Goal: Task Accomplishment & Management: Use online tool/utility

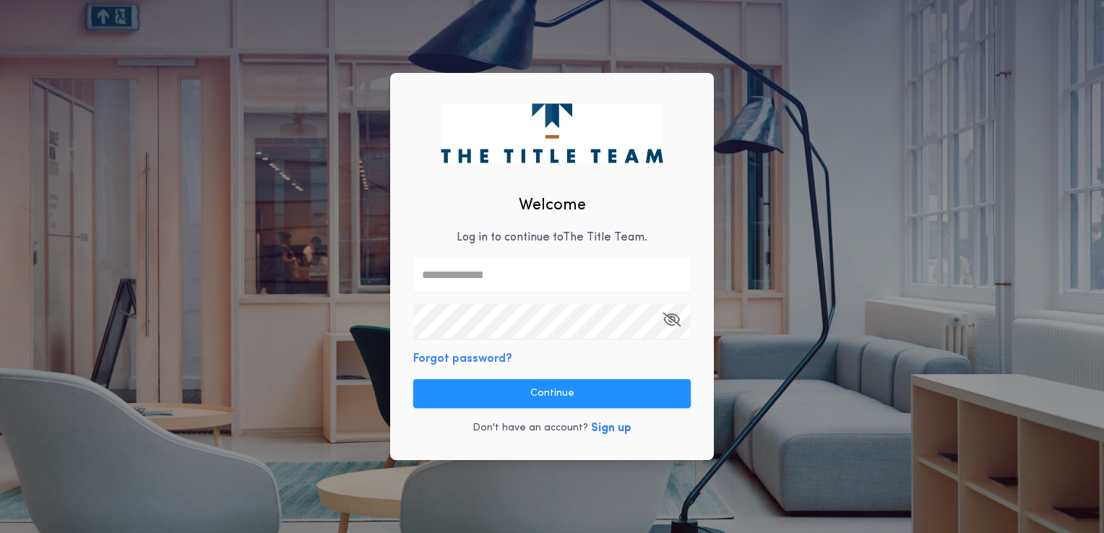
click at [457, 277] on input "text" at bounding box center [551, 275] width 277 height 35
click at [498, 280] on input "text" at bounding box center [551, 275] width 277 height 35
type input "**********"
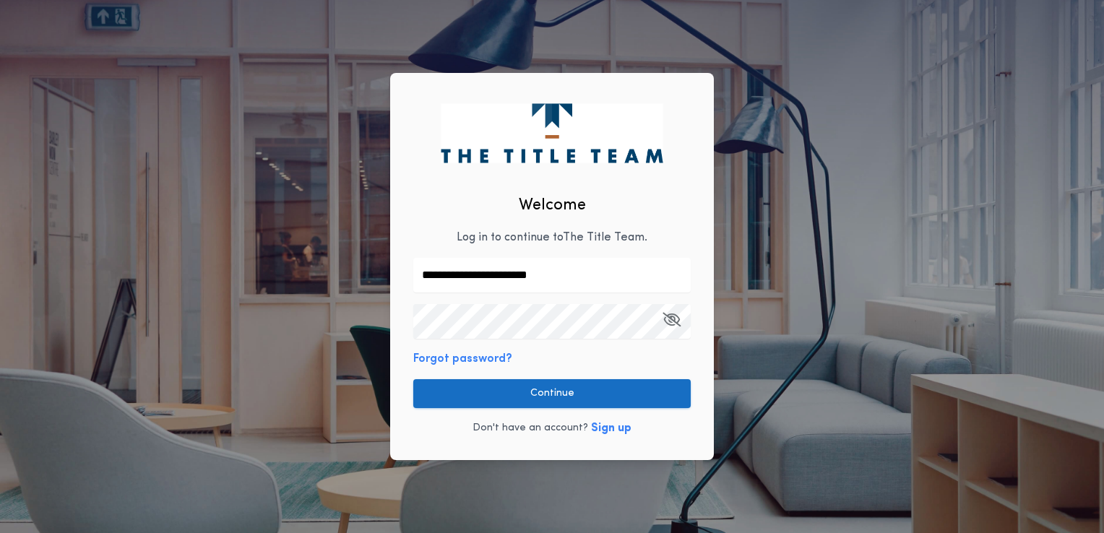
click at [530, 400] on button "Continue" at bounding box center [551, 393] width 277 height 29
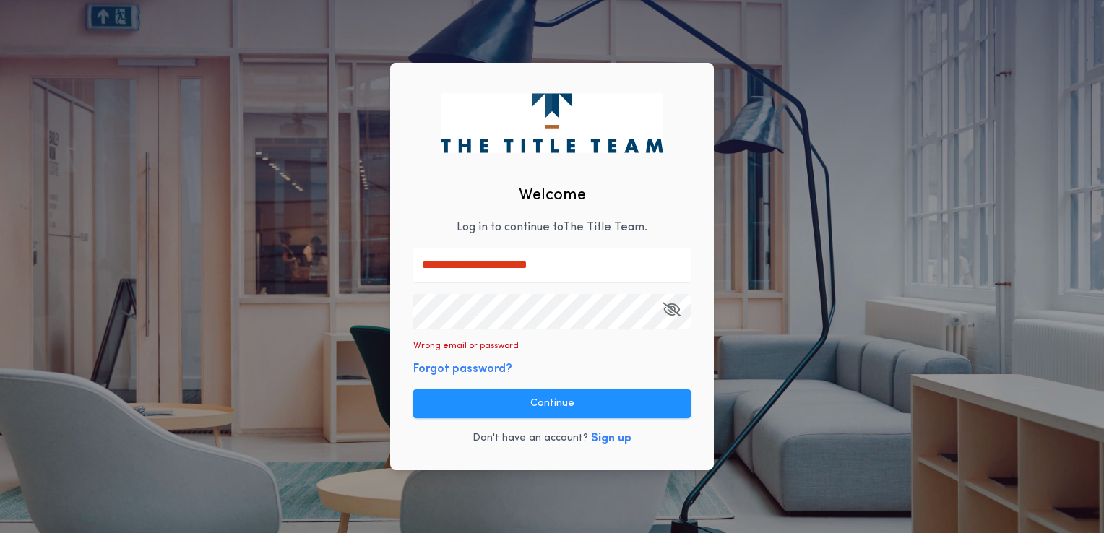
click at [368, 329] on div "**********" at bounding box center [552, 266] width 1104 height 533
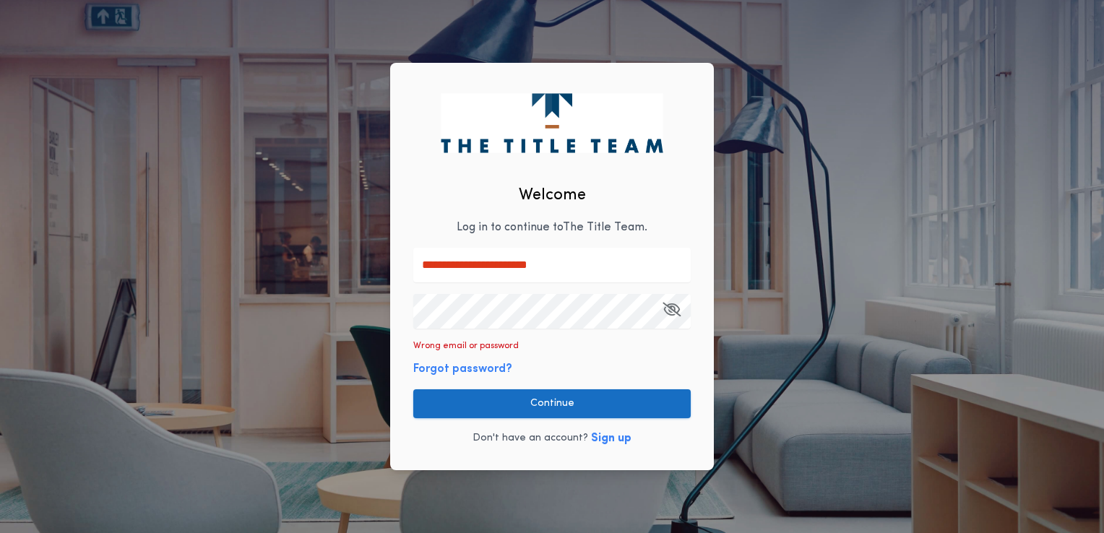
click at [570, 407] on button "Continue" at bounding box center [551, 403] width 277 height 29
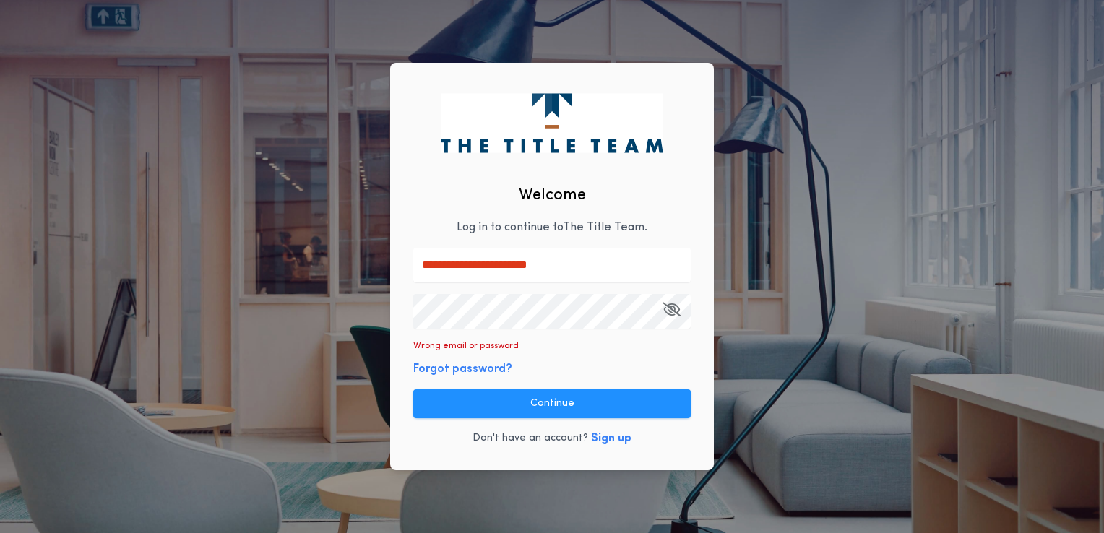
click at [397, 293] on div "**********" at bounding box center [552, 267] width 324 height 408
click at [660, 353] on div "**********" at bounding box center [552, 267] width 324 height 408
click at [488, 361] on button "Forgot password?" at bounding box center [462, 369] width 99 height 17
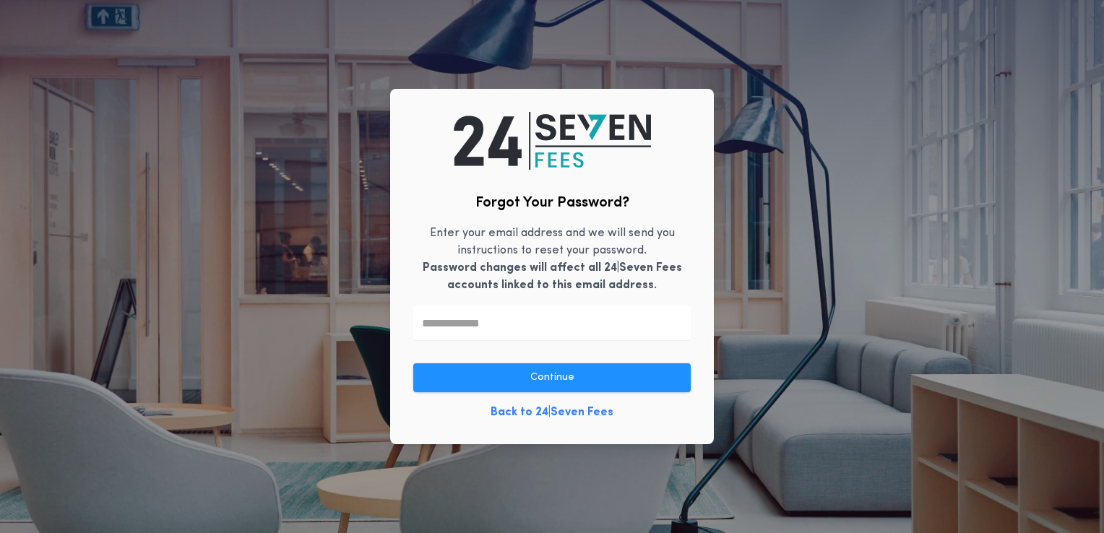
click at [535, 328] on input "text" at bounding box center [551, 323] width 277 height 35
type input "**********"
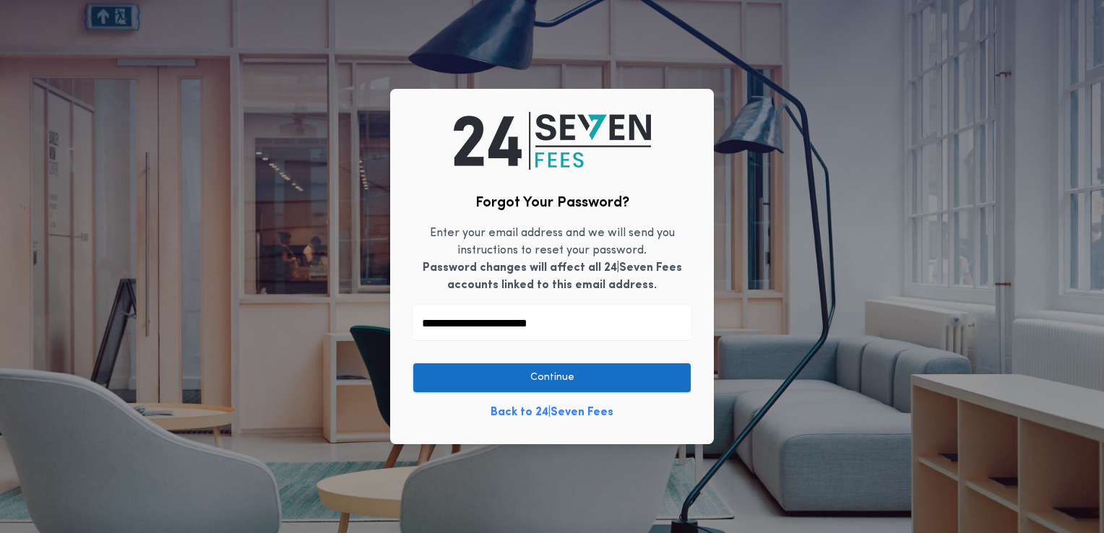
click at [666, 389] on button "Continue" at bounding box center [551, 377] width 277 height 29
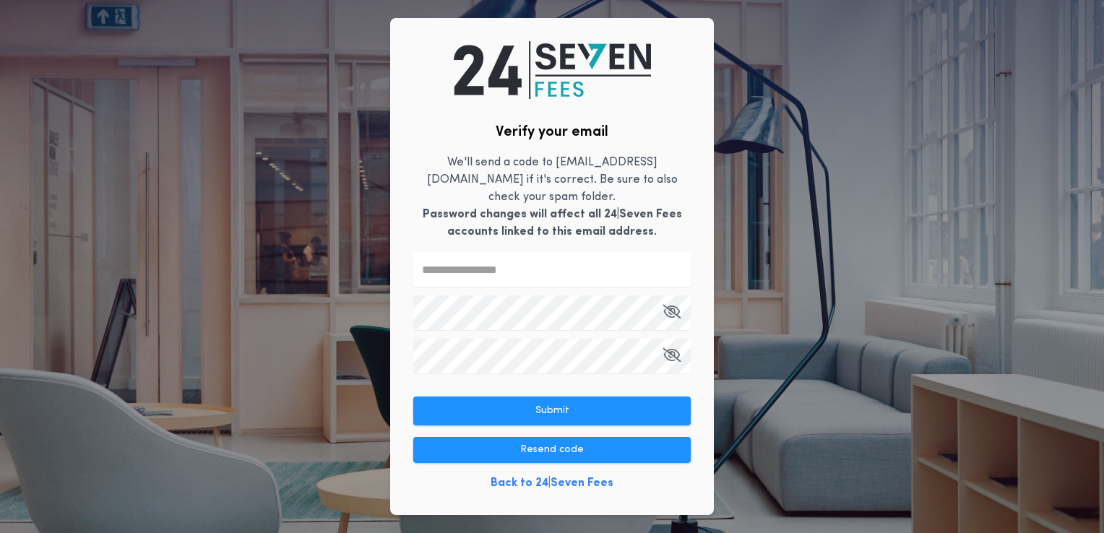
click at [535, 262] on input "text" at bounding box center [551, 269] width 277 height 35
type input "******"
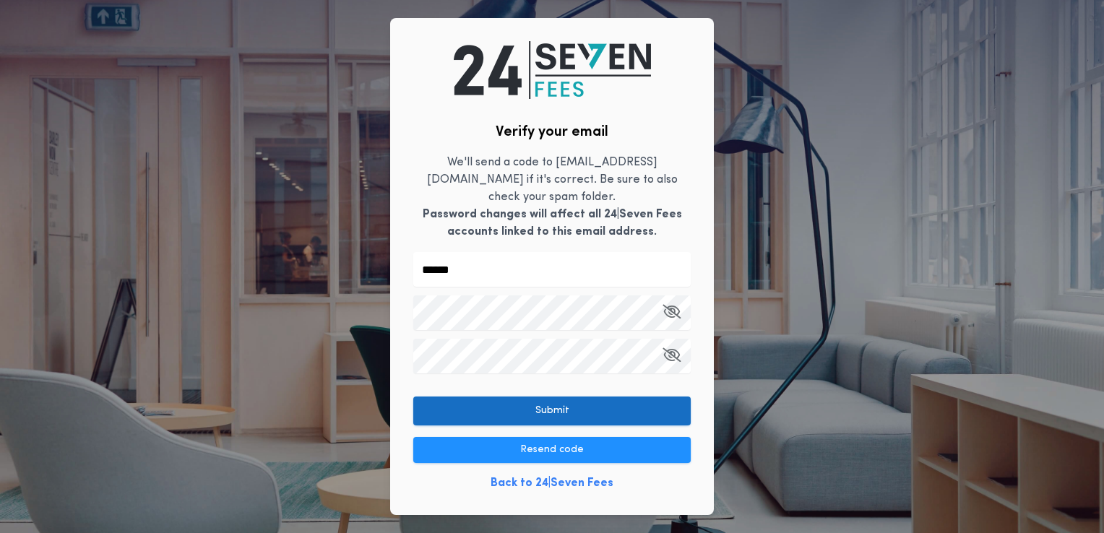
click at [551, 410] on button "Submit" at bounding box center [551, 411] width 277 height 29
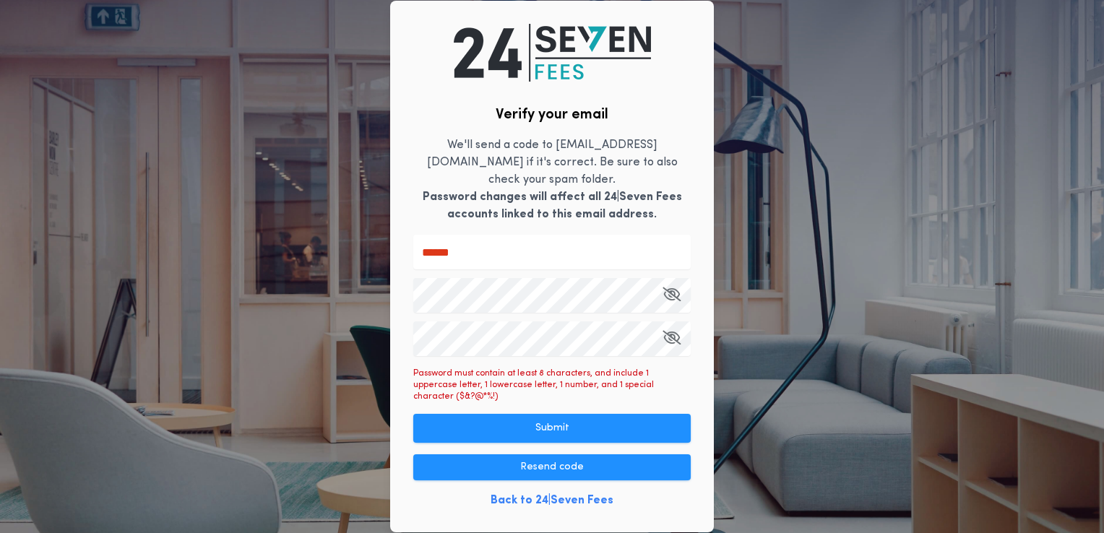
click at [667, 294] on icon "button" at bounding box center [672, 294] width 18 height 1
click at [671, 337] on icon "button" at bounding box center [672, 337] width 18 height 1
click at [597, 197] on b "Password changes will affect all 24|Seven Fees accounts linked to this email ad…" at bounding box center [552, 205] width 259 height 29
click at [327, 267] on div "Verify your email We'll send a code to [EMAIL_ADDRESS][DOMAIN_NAME] if it's cor…" at bounding box center [552, 266] width 1104 height 533
click at [449, 395] on div "Verify your email We'll send a code to [EMAIL_ADDRESS][DOMAIN_NAME] if it's cor…" at bounding box center [552, 267] width 324 height 532
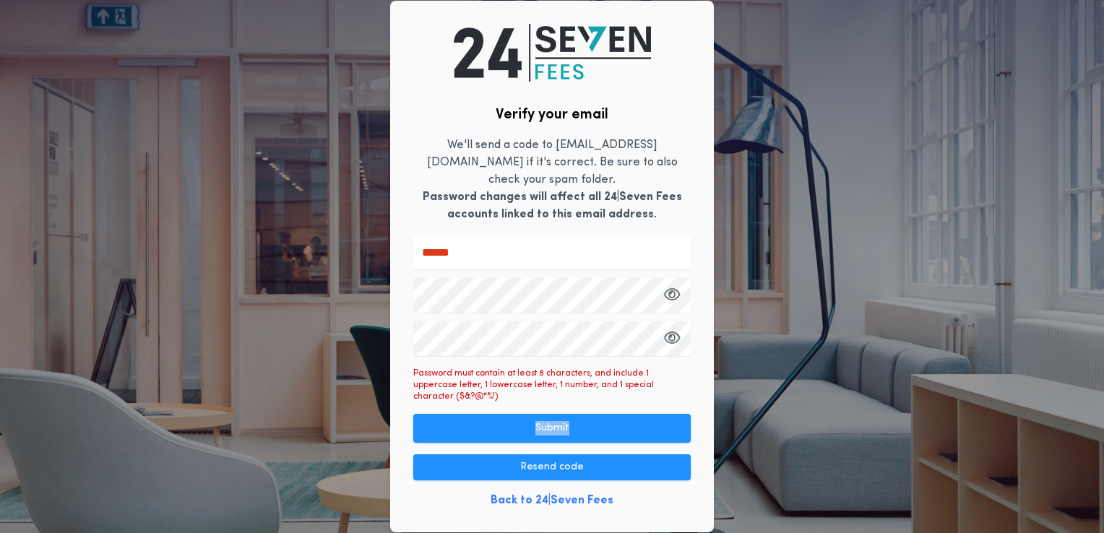
click at [449, 395] on div "Verify your email We'll send a code to [EMAIL_ADDRESS][DOMAIN_NAME] if it's cor…" at bounding box center [552, 267] width 324 height 532
drag, startPoint x: 470, startPoint y: 360, endPoint x: 441, endPoint y: 375, distance: 32.0
click at [441, 375] on p "Password must contain at least 8 characters, and include 1 uppercase letter, 1 …" at bounding box center [551, 385] width 277 height 35
click at [499, 355] on div "Verify your email We'll send a code to [EMAIL_ADDRESS][DOMAIN_NAME] if it's cor…" at bounding box center [552, 267] width 324 height 532
click at [353, 339] on div "Verify your email We'll send a code to [EMAIL_ADDRESS][DOMAIN_NAME] if it's cor…" at bounding box center [552, 266] width 1104 height 533
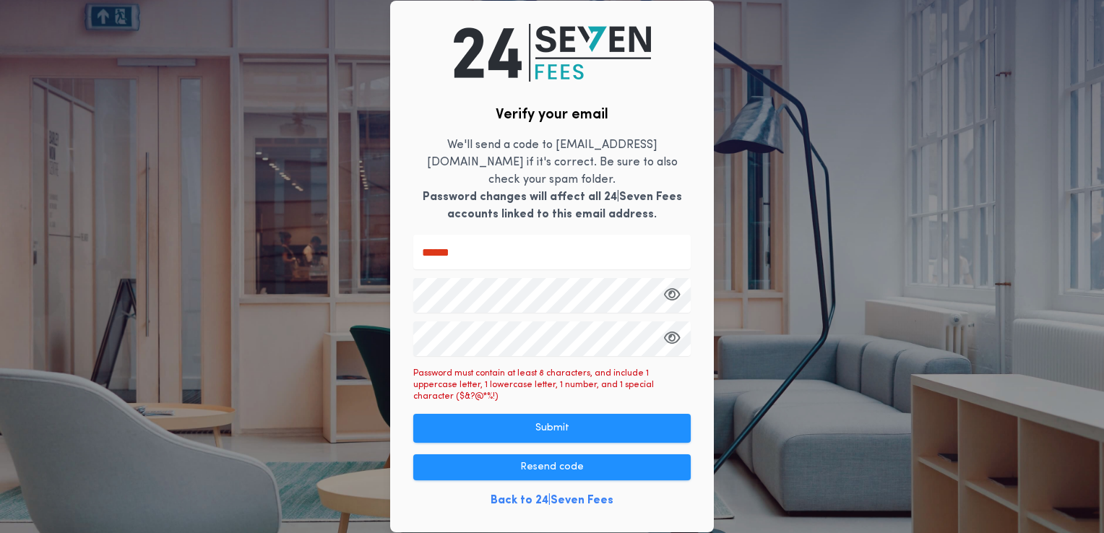
click at [676, 388] on div "Verify your email We'll send a code to [EMAIL_ADDRESS][DOMAIN_NAME] if it's cor…" at bounding box center [552, 267] width 324 height 532
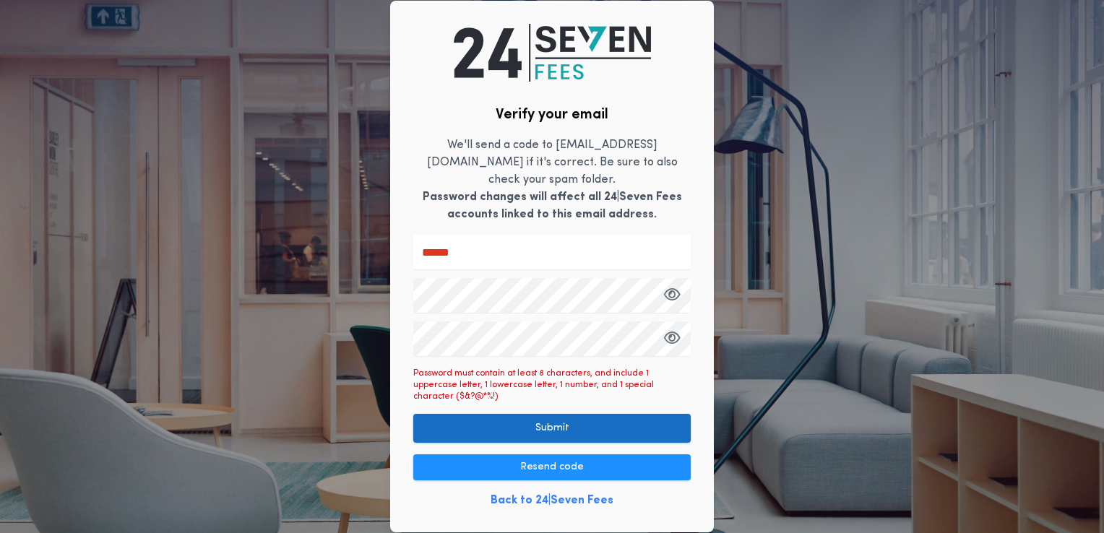
click at [566, 414] on button "Submit" at bounding box center [551, 428] width 277 height 29
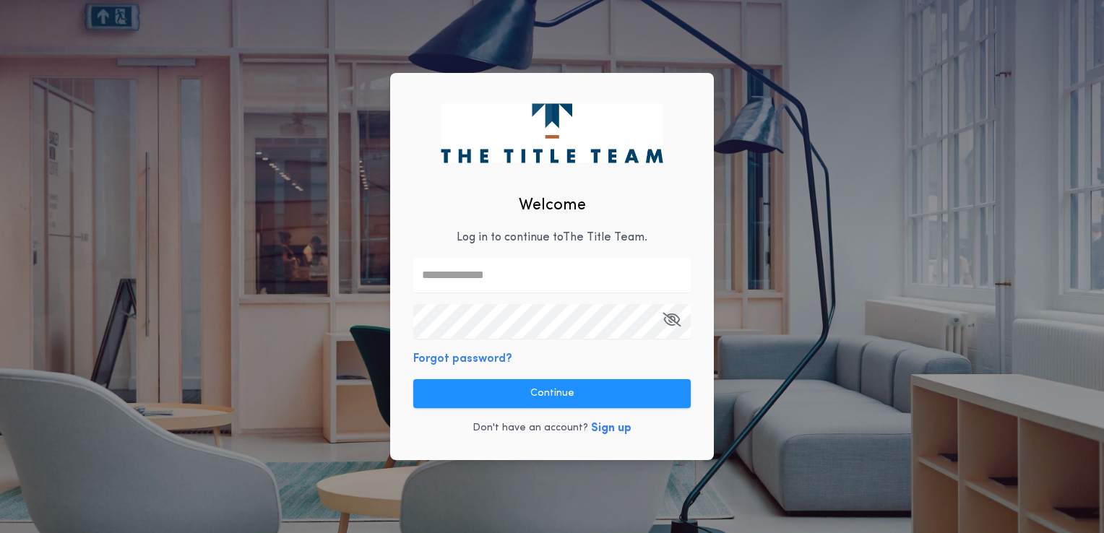
click at [587, 279] on input "text" at bounding box center [551, 275] width 277 height 35
click at [0, 533] on com-1password-button at bounding box center [0, 533] width 0 height 0
click at [551, 273] on input "text" at bounding box center [551, 275] width 277 height 35
type input "**********"
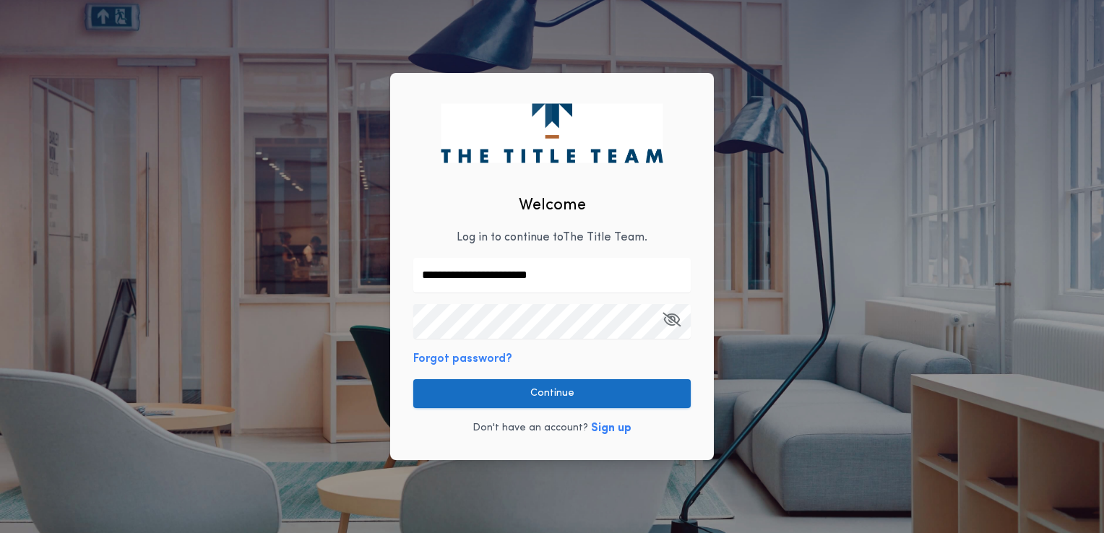
click at [655, 387] on button "Continue" at bounding box center [551, 393] width 277 height 29
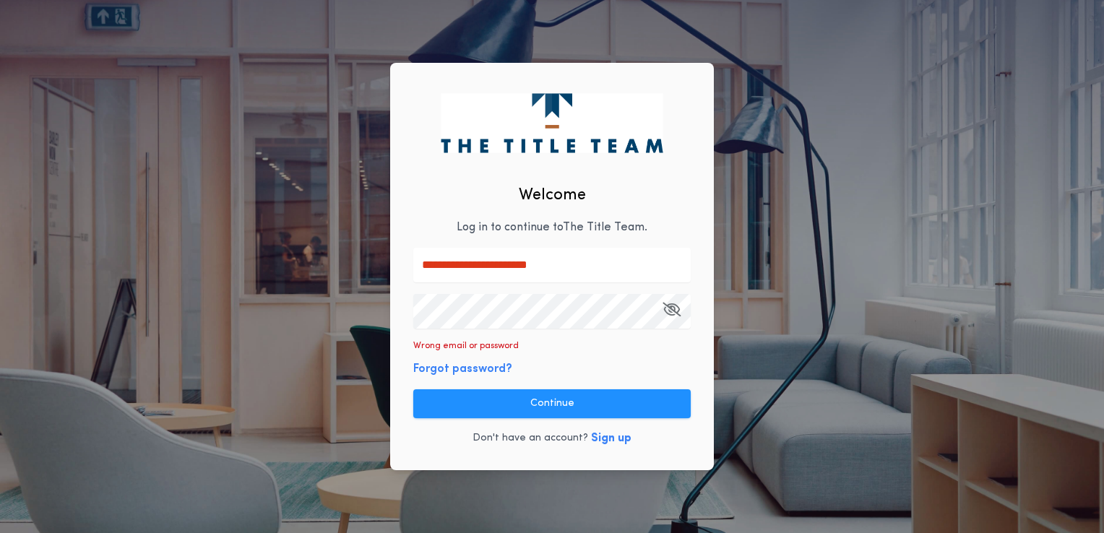
click at [674, 310] on icon "button" at bounding box center [672, 309] width 18 height 1
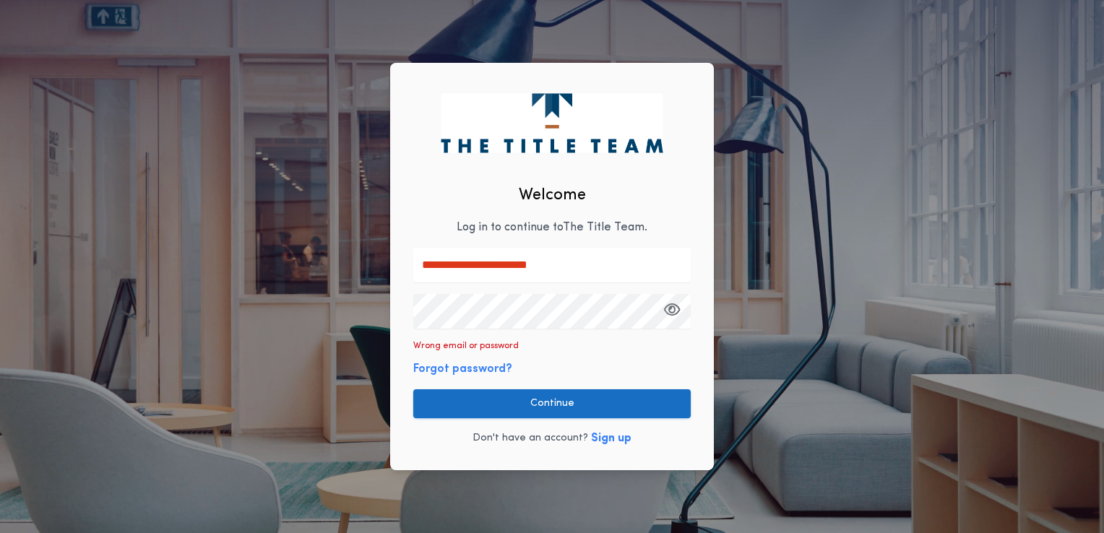
click at [566, 401] on button "Continue" at bounding box center [551, 403] width 277 height 29
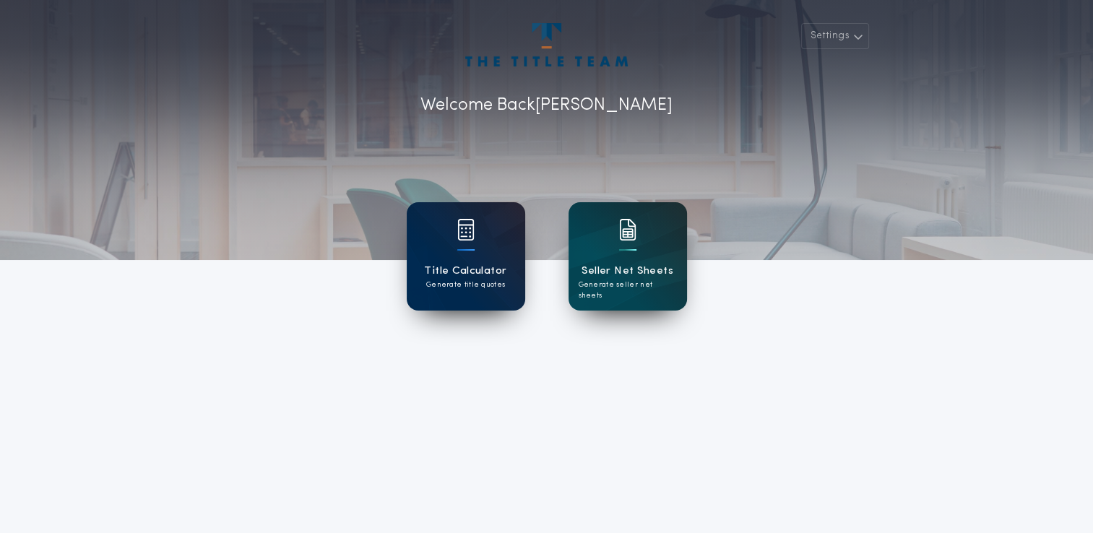
click at [468, 264] on h1 "Title Calculator" at bounding box center [465, 271] width 82 height 17
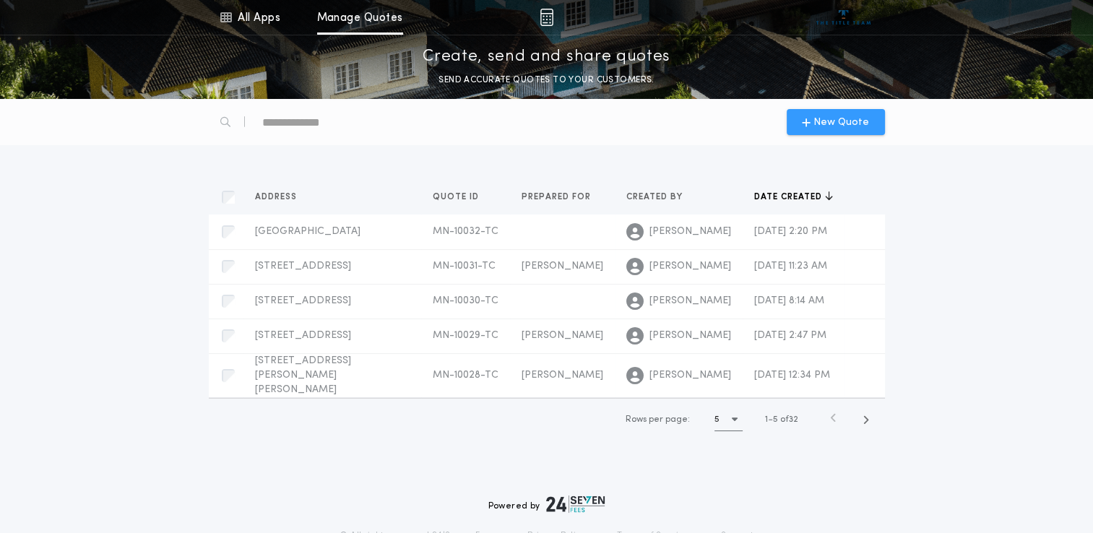
click at [835, 115] on span "New Quote" at bounding box center [842, 122] width 56 height 15
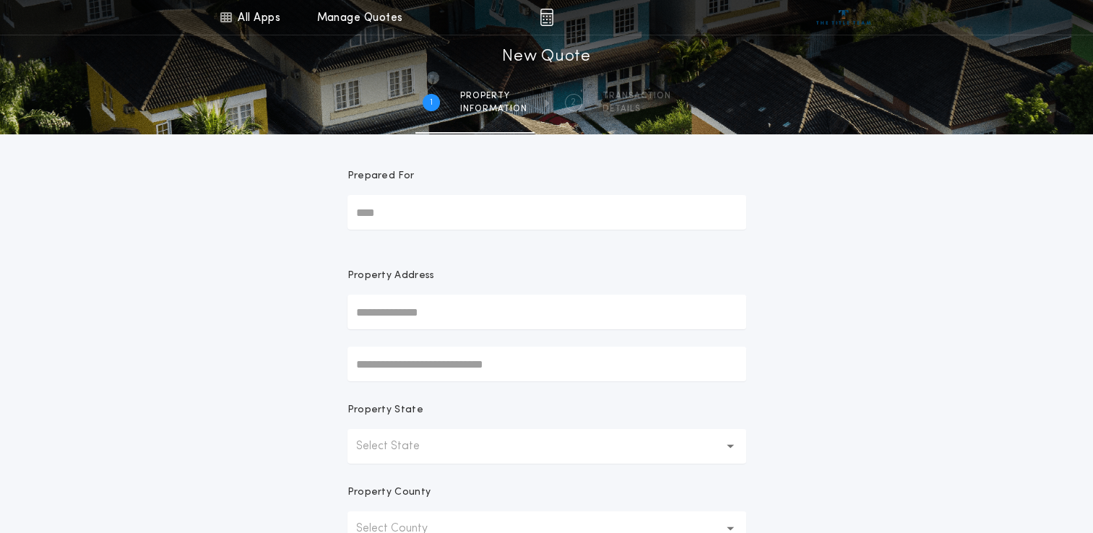
click at [444, 224] on input "Prepared For" at bounding box center [547, 212] width 399 height 35
